Goal: Information Seeking & Learning: Learn about a topic

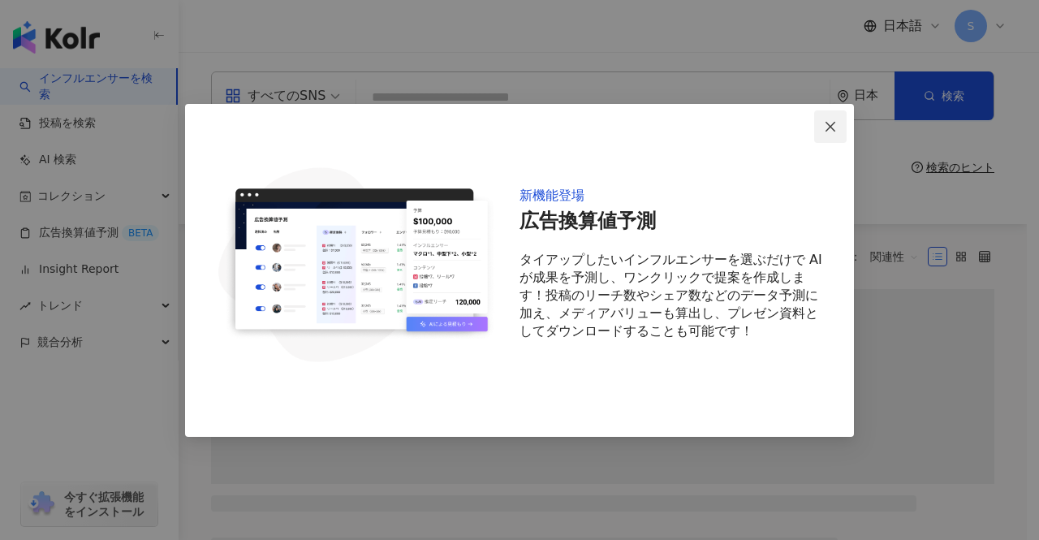
click at [835, 125] on icon "close" at bounding box center [830, 126] width 13 height 13
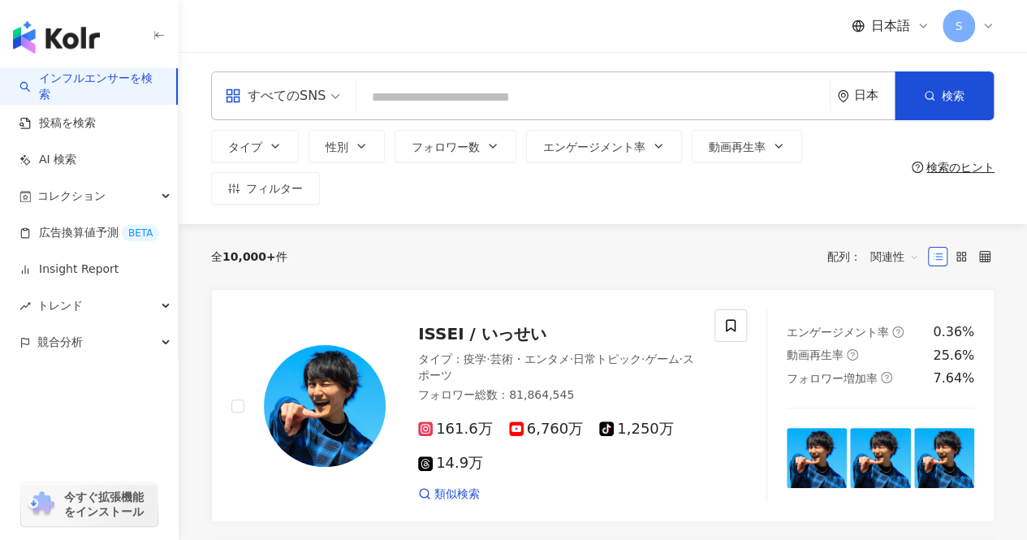
click at [613, 103] on input "search" at bounding box center [593, 97] width 460 height 31
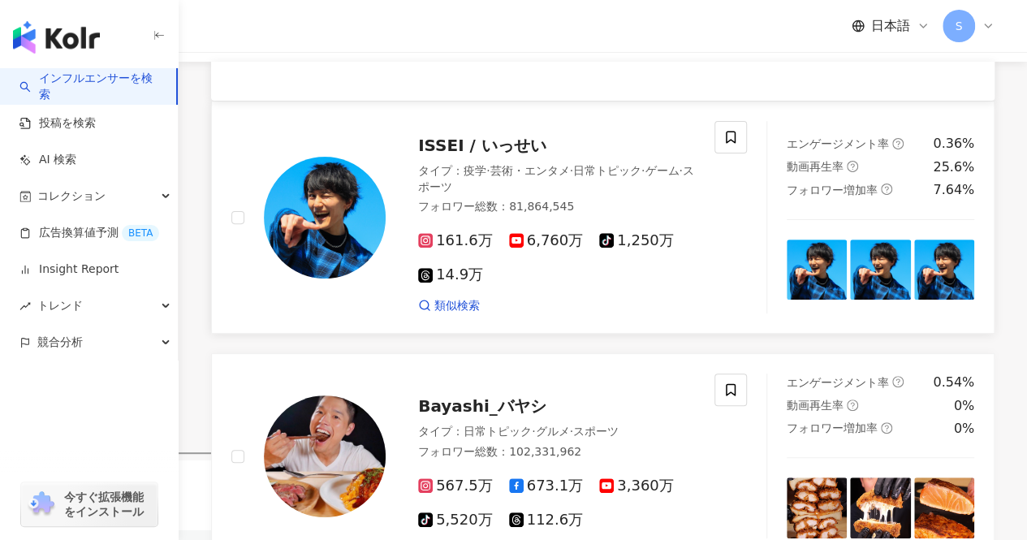
scroll to position [244, 0]
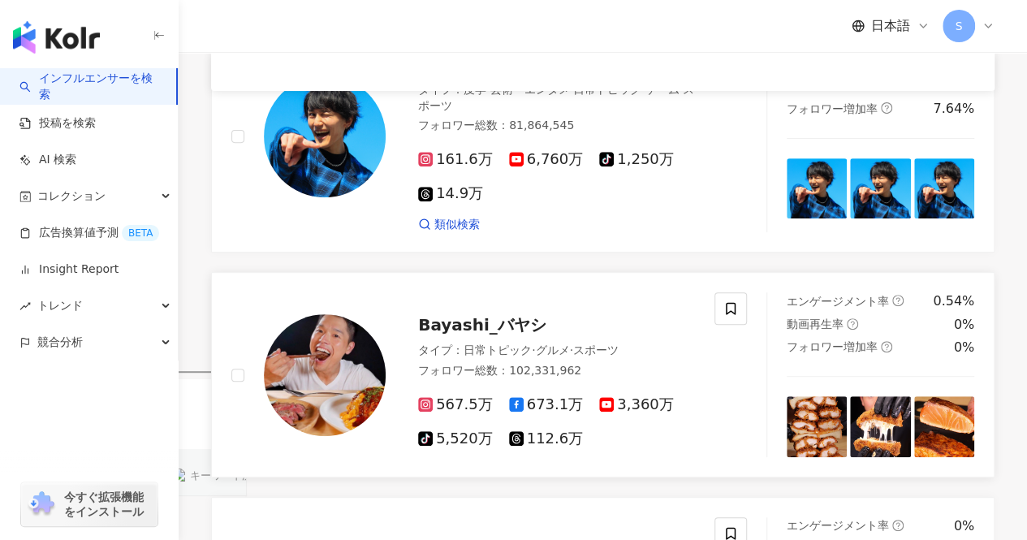
click at [562, 313] on div "Bayashi_バヤシ" at bounding box center [556, 324] width 277 height 23
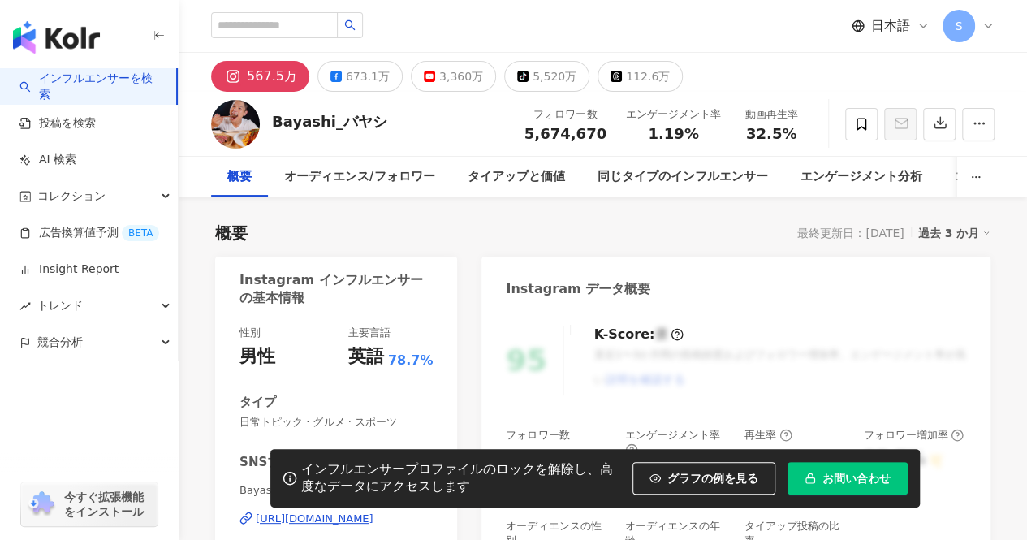
scroll to position [162, 0]
